Goal: Transaction & Acquisition: Purchase product/service

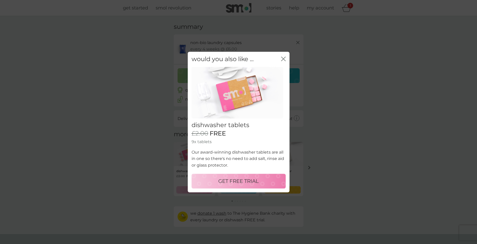
click at [281, 56] on icon "close" at bounding box center [283, 58] width 5 height 5
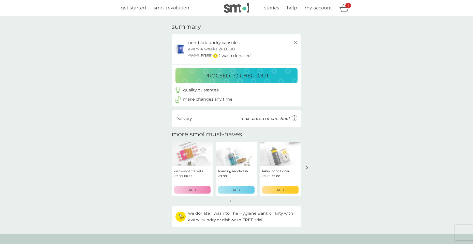
click at [252, 80] on button "proceed to checkout" at bounding box center [236, 75] width 122 height 15
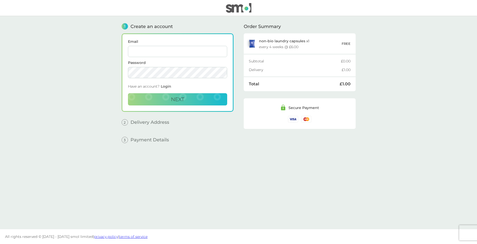
click at [184, 45] on span "Email" at bounding box center [177, 48] width 99 height 17
click at [180, 50] on input "Email" at bounding box center [177, 51] width 99 height 11
type input "[EMAIL_ADDRESS][DOMAIN_NAME]"
click at [167, 97] on button "Next" at bounding box center [177, 99] width 99 height 12
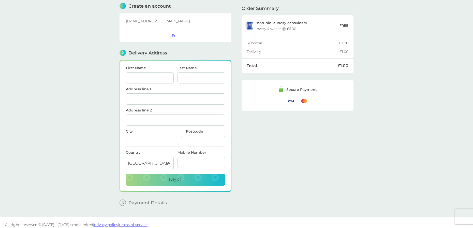
scroll to position [24, 0]
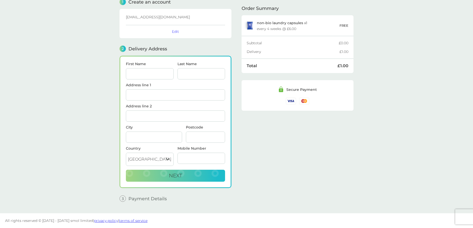
click at [156, 77] on input "First Name" at bounding box center [150, 73] width 48 height 11
type input "[PERSON_NAME]"
type input "Gideonscleuch"
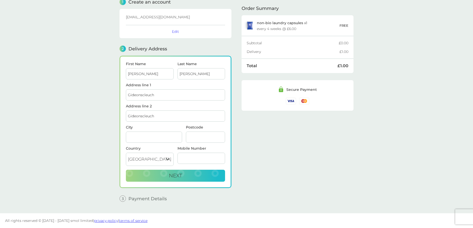
type input "Hawick"
type input "TD9 0PU"
type input "07522523300"
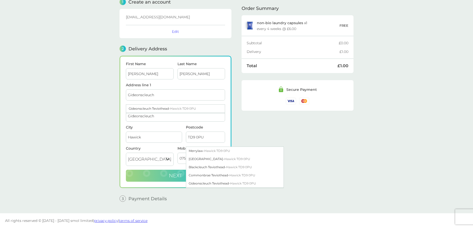
click at [150, 179] on button "Next" at bounding box center [175, 176] width 99 height 12
checkbox input "true"
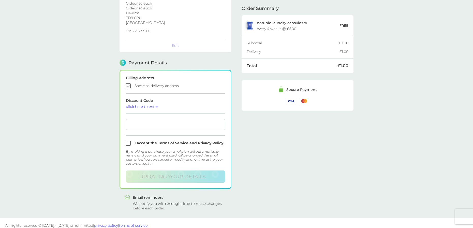
scroll to position [98, 0]
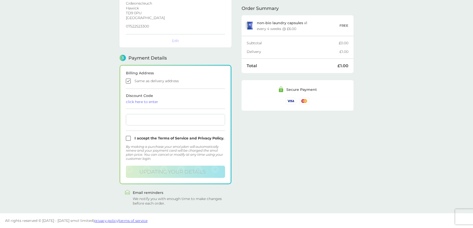
click at [155, 122] on div at bounding box center [175, 119] width 99 height 11
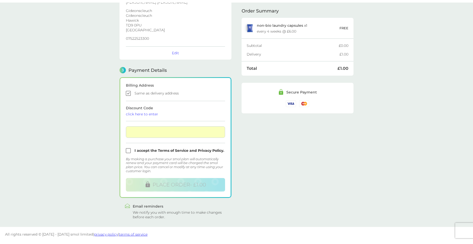
scroll to position [84, 0]
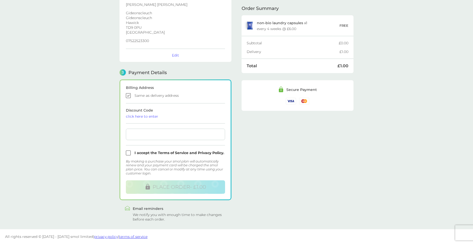
click at [134, 154] on input "checkbox" at bounding box center [175, 152] width 99 height 5
checkbox input "true"
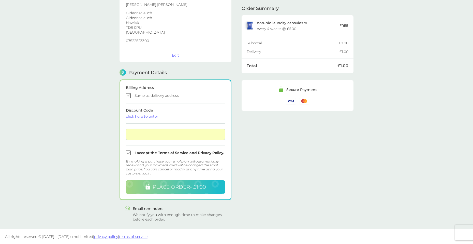
click at [180, 186] on span "PLACE ORDER - £1.00" at bounding box center [179, 187] width 53 height 6
